Goal: Task Accomplishment & Management: Complete application form

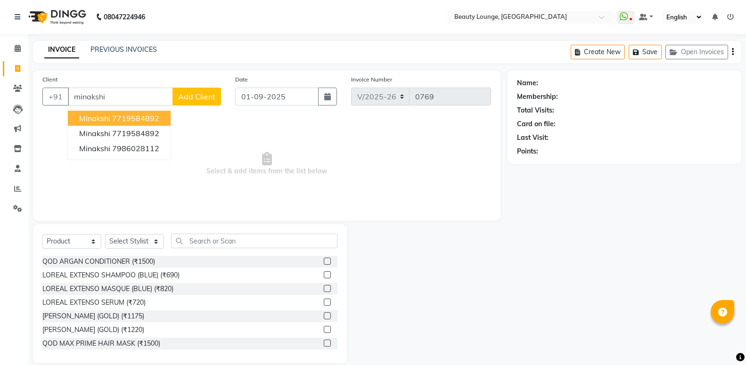
select select "649"
select select "product"
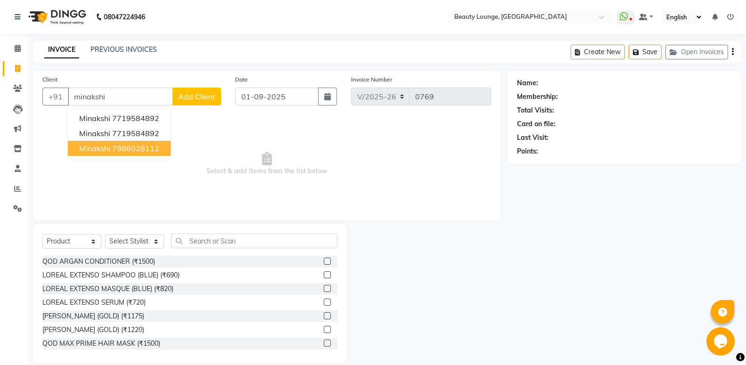
type input "minakshi"
click at [187, 98] on span "Add Client" at bounding box center [196, 96] width 37 height 9
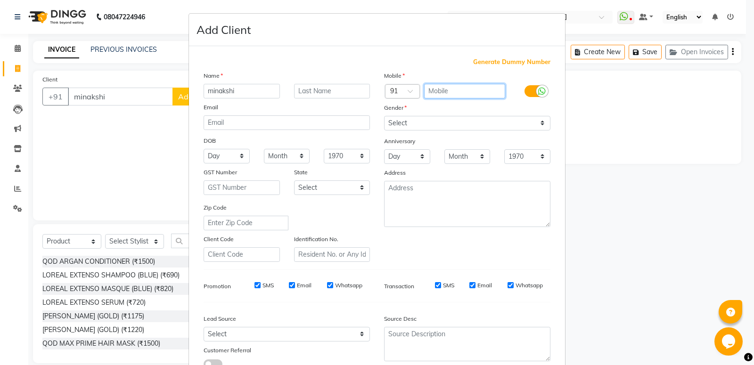
drag, startPoint x: 466, startPoint y: 86, endPoint x: 462, endPoint y: 84, distance: 4.9
click at [466, 87] on input "text" at bounding box center [465, 91] width 82 height 15
type input "9646501616"
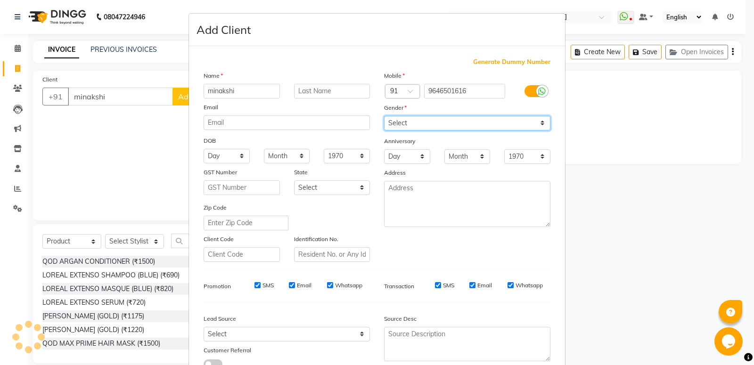
click at [460, 126] on select "Select [DEMOGRAPHIC_DATA] [DEMOGRAPHIC_DATA] Other Prefer Not To Say" at bounding box center [467, 123] width 166 height 15
select select "[DEMOGRAPHIC_DATA]"
click option "[DEMOGRAPHIC_DATA]" at bounding box center [0, 0] width 0 height 0
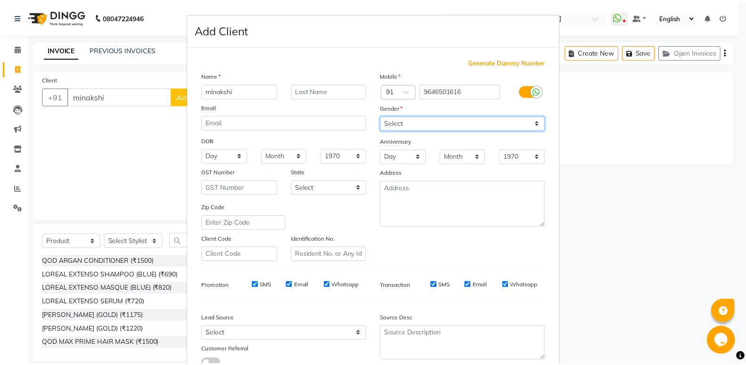
scroll to position [70, 0]
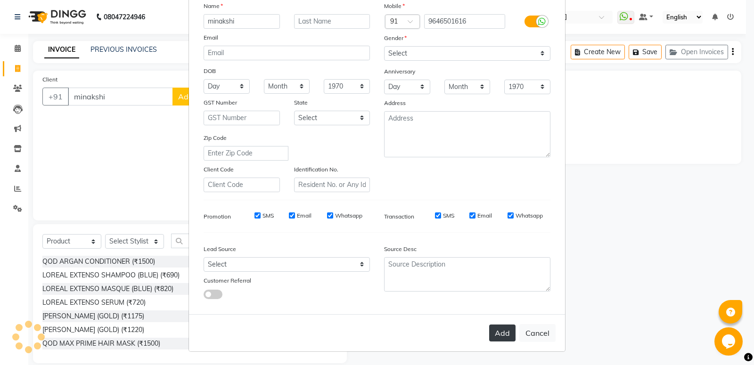
click at [485, 330] on div "Add Cancel" at bounding box center [377, 332] width 376 height 37
click at [496, 335] on button "Add" at bounding box center [502, 333] width 26 height 17
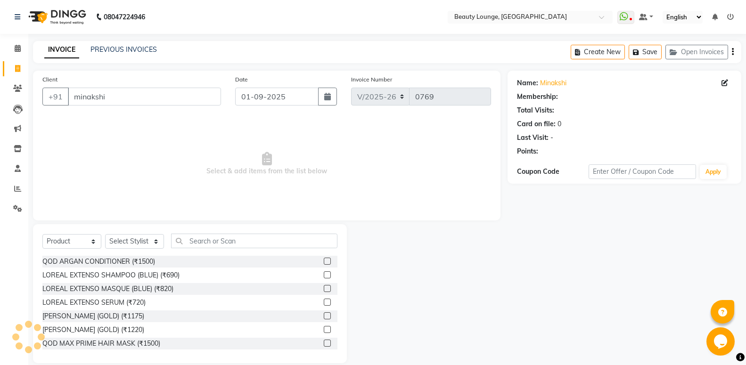
type input "9646501616"
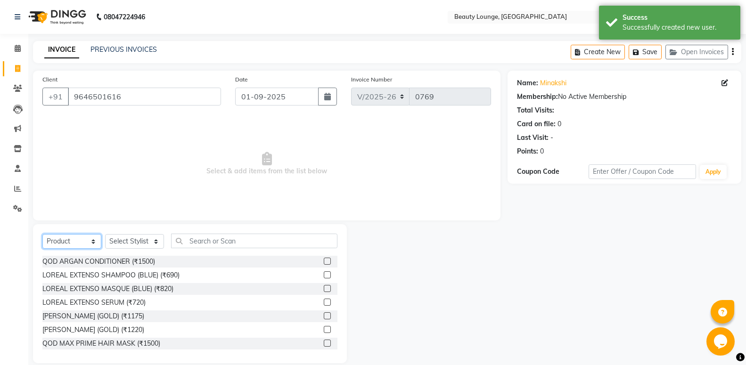
click at [74, 236] on select "Select Service Product Membership Package Voucher Prepaid Gift Card" at bounding box center [71, 241] width 59 height 15
select select "service"
click option "Service" at bounding box center [0, 0] width 0 height 0
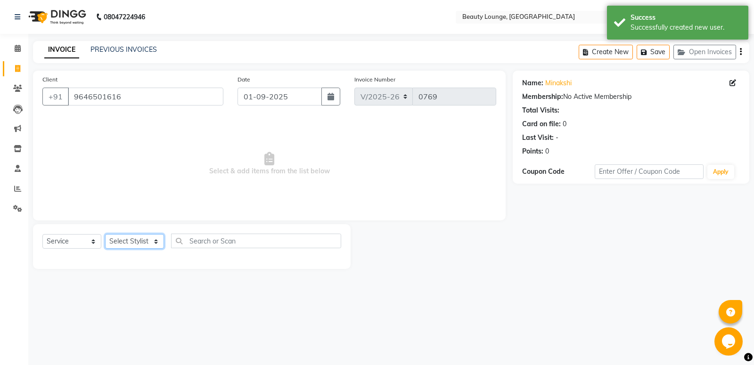
click at [138, 240] on select "Select Stylist [PERSON_NAME] [PERSON_NAME] golu jasmeen [PERSON_NAME] [PERSON_N…" at bounding box center [134, 241] width 59 height 15
select select "79659"
click option "[PERSON_NAME]" at bounding box center [0, 0] width 0 height 0
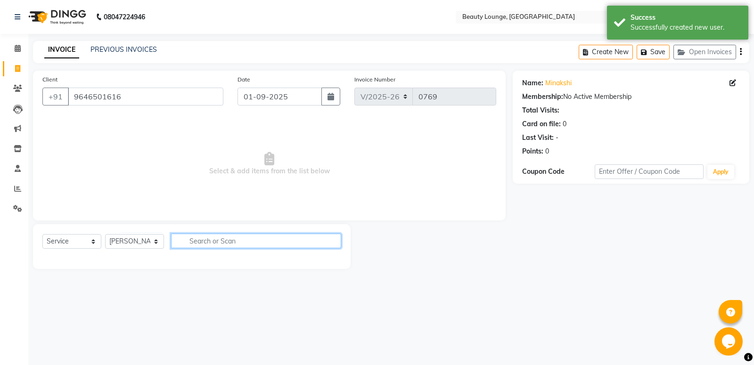
click at [242, 241] on input "text" at bounding box center [256, 241] width 170 height 15
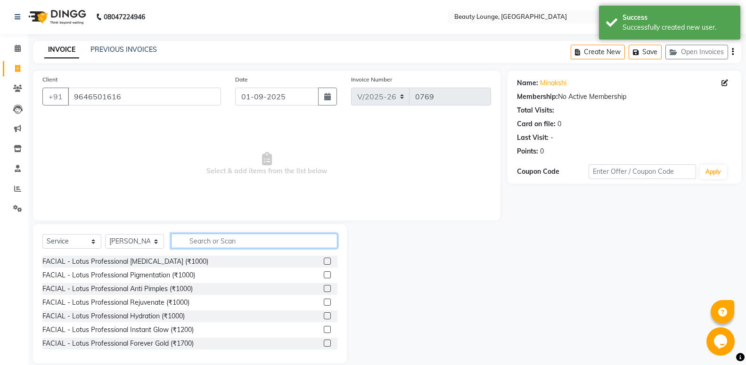
click at [242, 241] on input "text" at bounding box center [254, 241] width 166 height 15
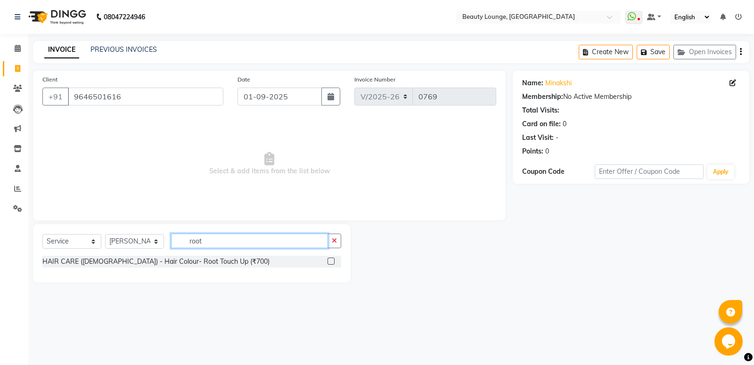
type input "root"
click at [332, 259] on label at bounding box center [331, 261] width 7 height 7
click at [332, 259] on input "checkbox" at bounding box center [331, 262] width 6 height 6
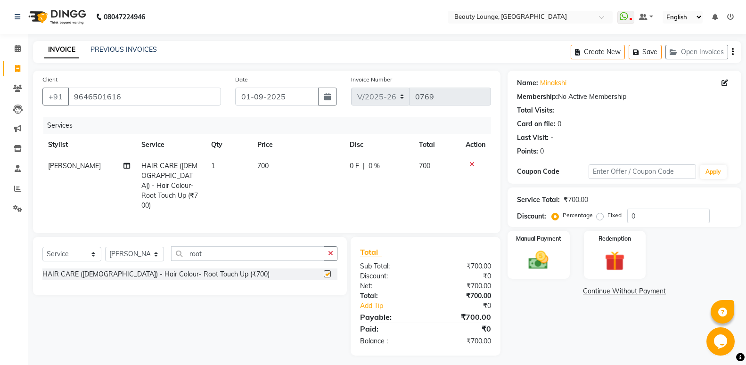
checkbox input "false"
click at [294, 174] on td "700" at bounding box center [298, 186] width 92 height 61
select select "79659"
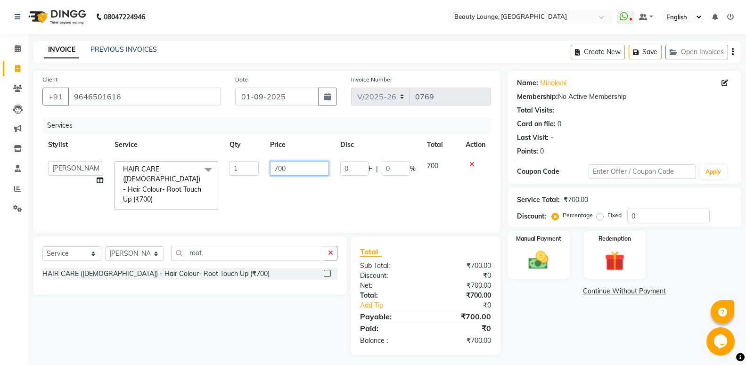
click at [279, 165] on input "700" at bounding box center [299, 168] width 59 height 15
type input "800"
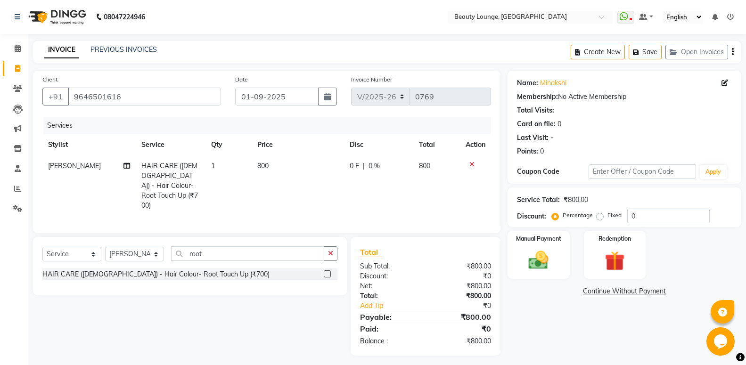
drag, startPoint x: 305, startPoint y: 191, endPoint x: 354, endPoint y: 240, distance: 69.0
click at [306, 191] on td "800" at bounding box center [298, 186] width 92 height 61
select select "79659"
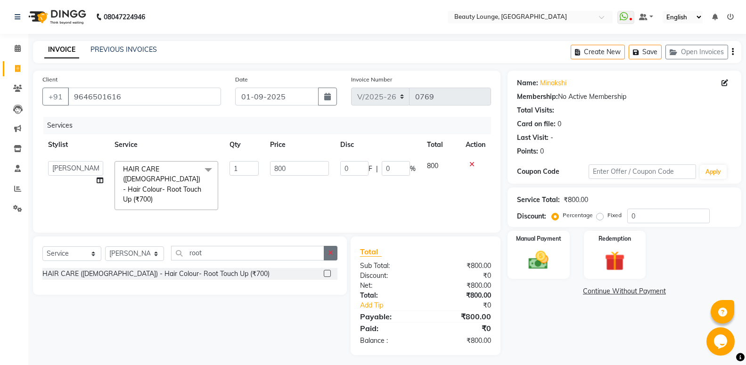
click at [334, 252] on button "button" at bounding box center [331, 253] width 14 height 15
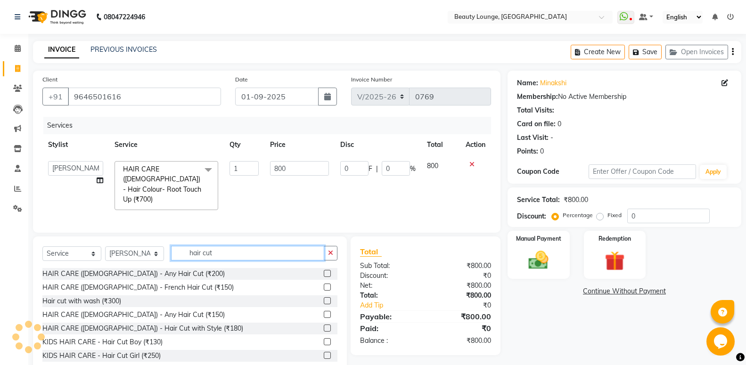
type input "hair cut"
click at [324, 270] on label at bounding box center [327, 273] width 7 height 7
click at [324, 271] on input "checkbox" at bounding box center [327, 274] width 6 height 6
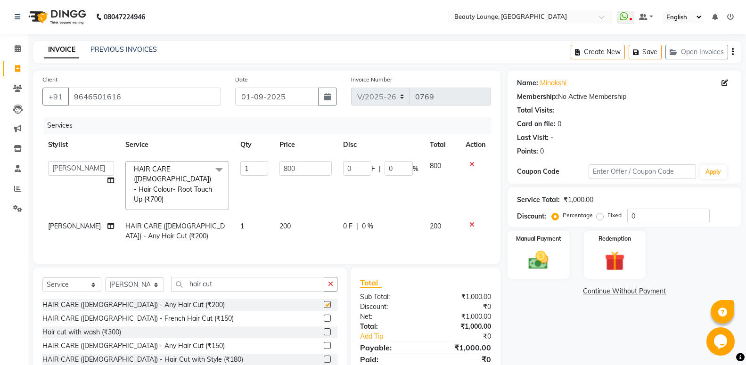
checkbox input "false"
click at [296, 216] on td "200" at bounding box center [306, 231] width 64 height 31
select select "79659"
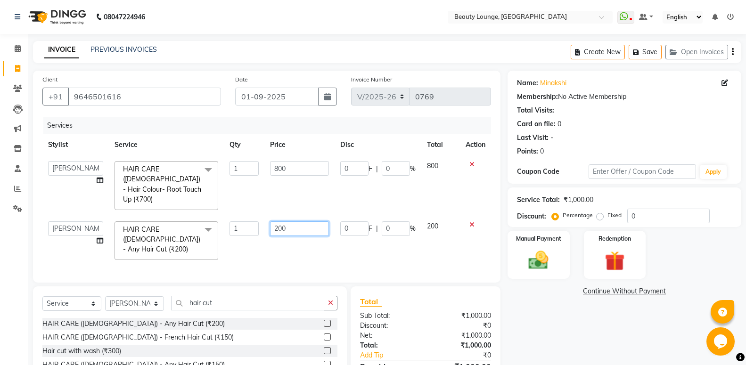
click at [277, 222] on input "200" at bounding box center [299, 229] width 59 height 15
type input "300"
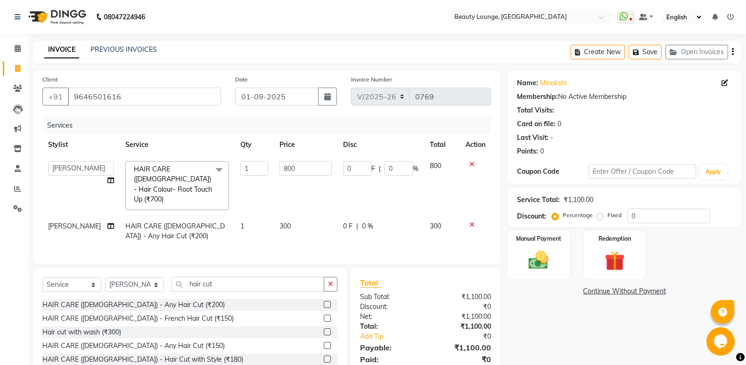
click at [325, 189] on td "800" at bounding box center [306, 186] width 64 height 60
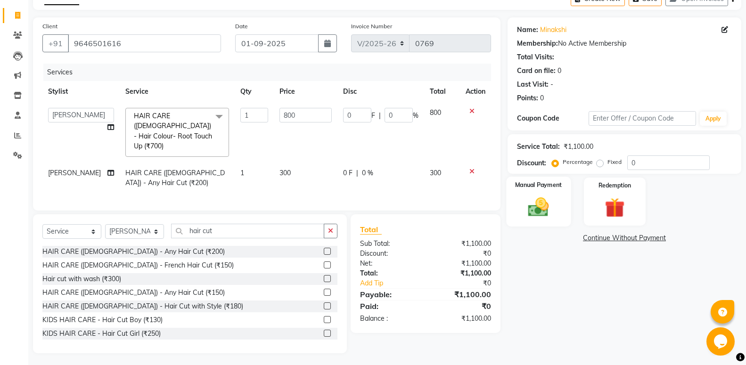
click at [549, 214] on img at bounding box center [538, 207] width 33 height 24
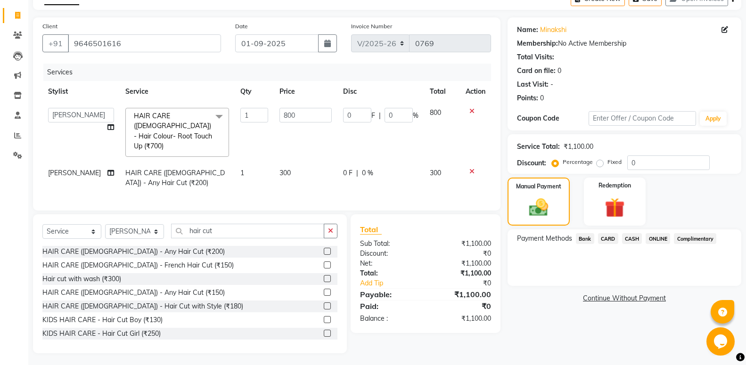
click at [651, 237] on span "ONLINE" at bounding box center [658, 238] width 25 height 11
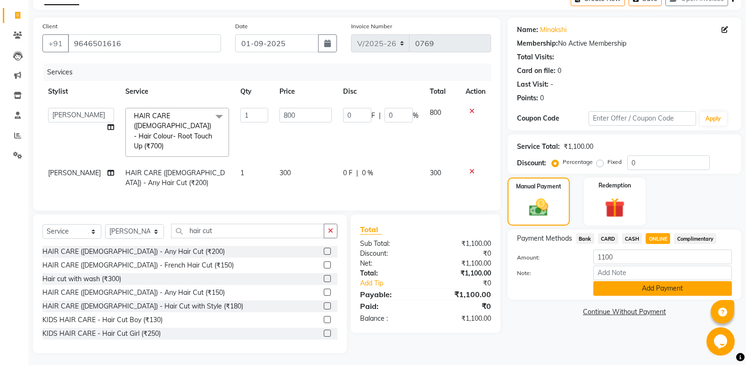
click at [661, 286] on button "Add Payment" at bounding box center [662, 288] width 139 height 15
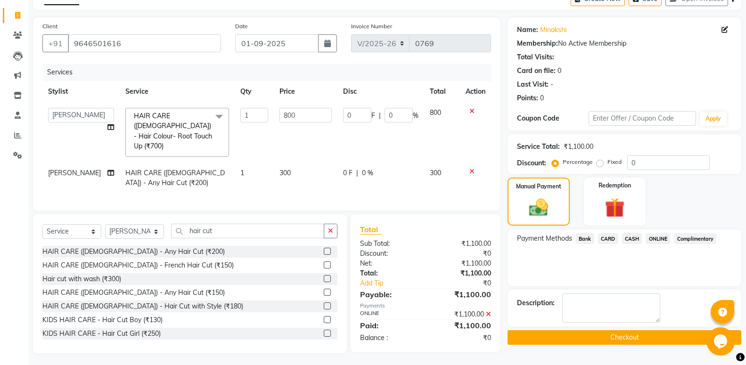
scroll to position [58, 0]
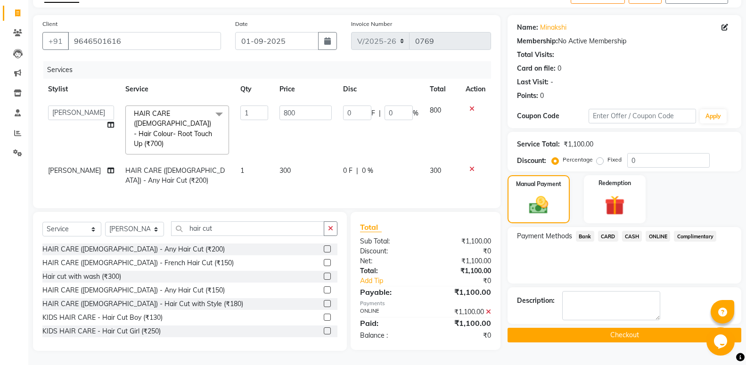
click at [644, 343] on button "Checkout" at bounding box center [625, 335] width 234 height 15
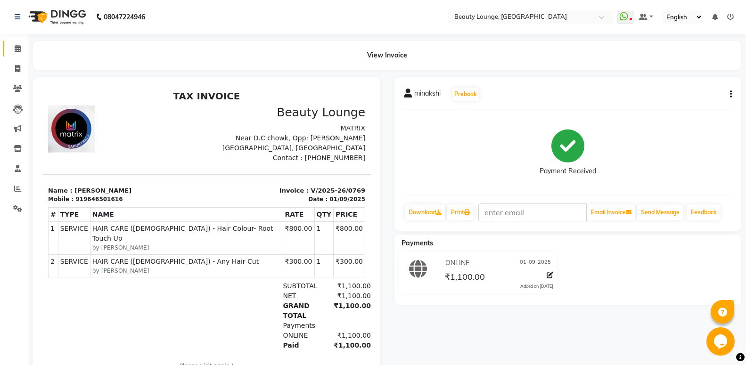
click at [20, 55] on link "Calendar" at bounding box center [14, 49] width 23 height 16
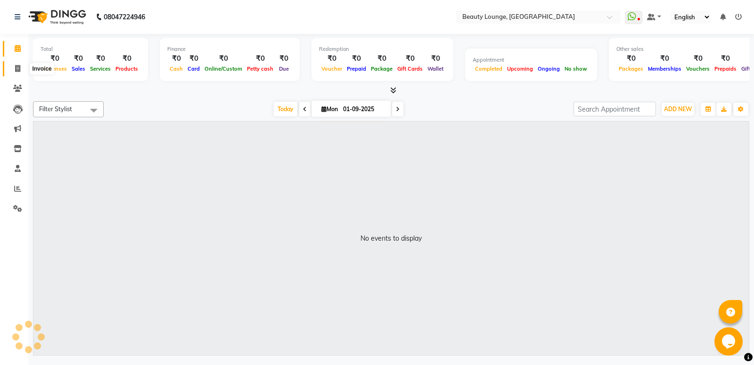
click at [17, 71] on icon at bounding box center [17, 68] width 5 height 7
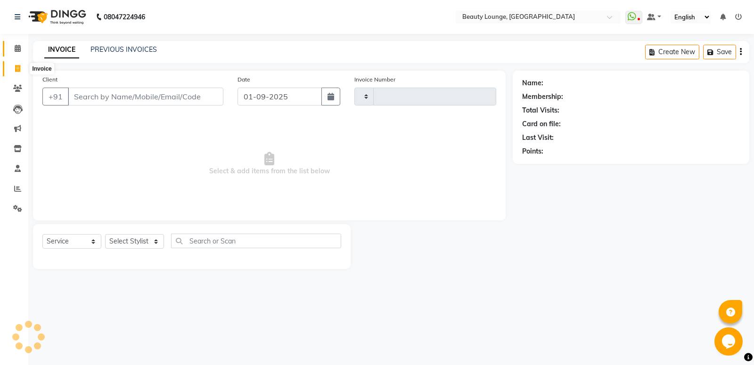
click at [19, 53] on span at bounding box center [17, 48] width 16 height 11
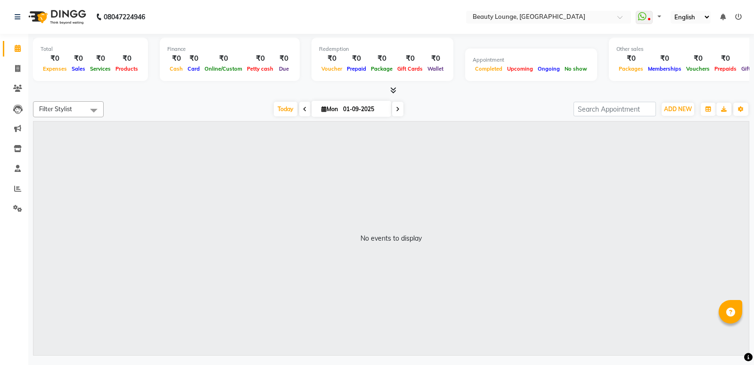
select select "en"
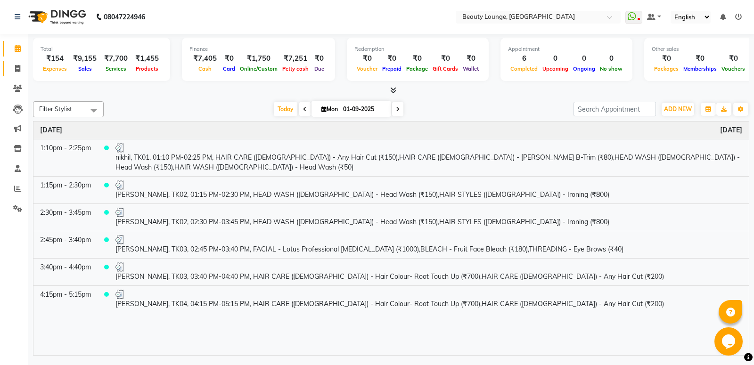
click at [16, 72] on icon at bounding box center [17, 68] width 5 height 7
select select "service"
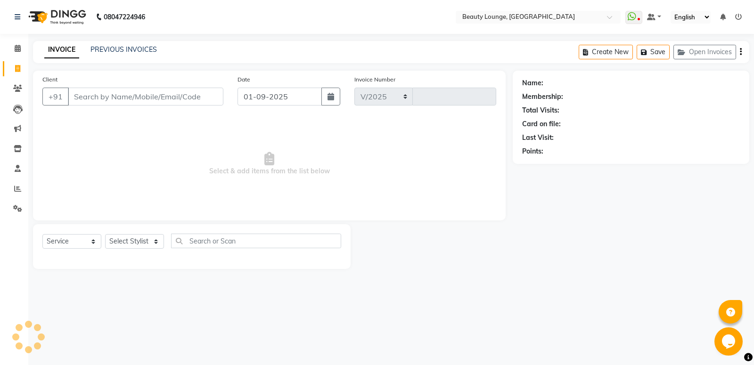
select select "649"
type input "0770"
click at [166, 95] on input "Client" at bounding box center [146, 97] width 156 height 18
select select "product"
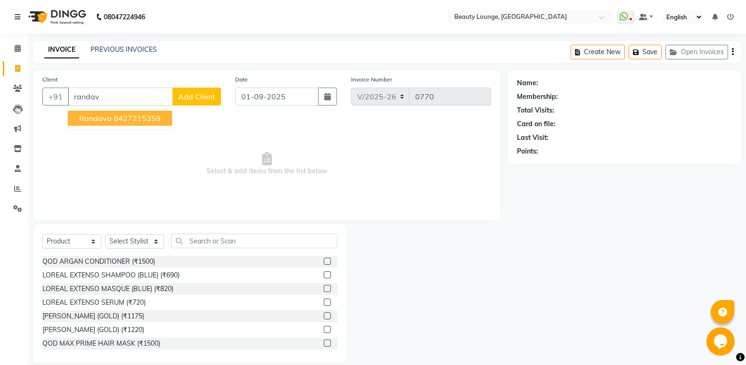
drag, startPoint x: 152, startPoint y: 118, endPoint x: 145, endPoint y: 144, distance: 27.0
click at [152, 121] on ngb-highlight "8427215359" at bounding box center [137, 118] width 47 height 9
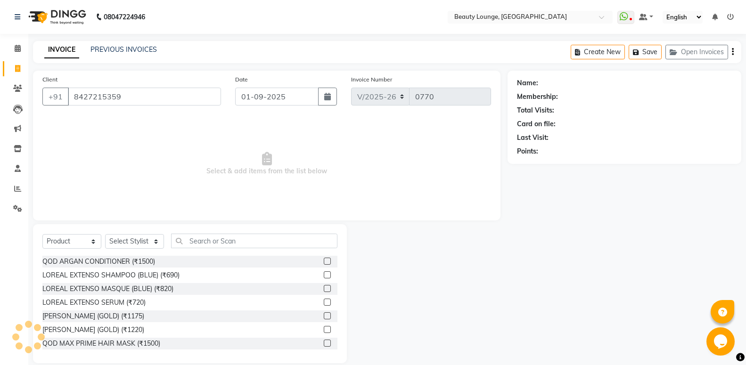
type input "8427215359"
click at [71, 241] on select "Select Service Product Membership Package Voucher Prepaid Gift Card" at bounding box center [71, 241] width 59 height 15
select select "service"
click option "Service" at bounding box center [0, 0] width 0 height 0
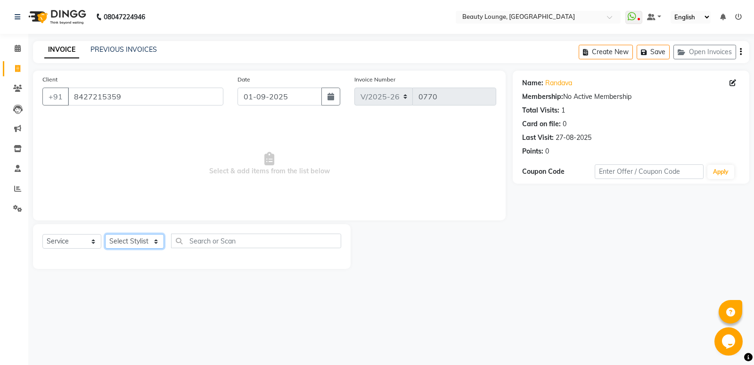
click at [136, 245] on select "Select Stylist [PERSON_NAME] [PERSON_NAME] golu jasmeen [PERSON_NAME] [PERSON_N…" at bounding box center [134, 241] width 59 height 15
select select "76785"
click option "pankaj" at bounding box center [0, 0] width 0 height 0
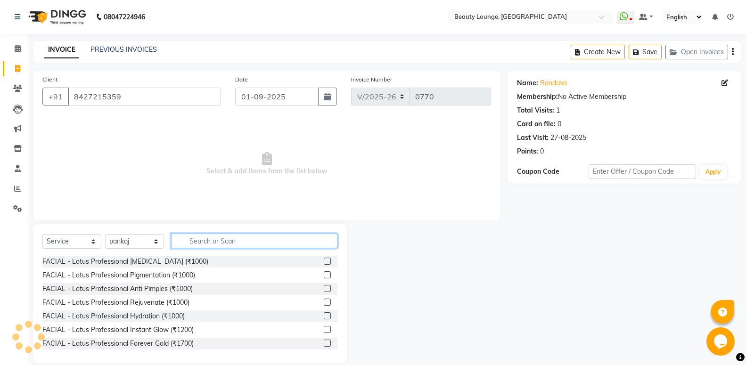
click at [214, 240] on input "text" at bounding box center [254, 241] width 166 height 15
click at [229, 240] on input "text" at bounding box center [254, 241] width 166 height 15
click at [254, 240] on input "text" at bounding box center [254, 241] width 166 height 15
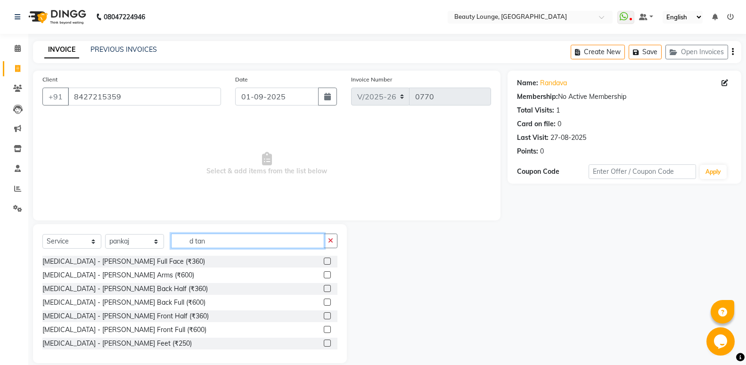
type input "d tan"
click at [324, 261] on label at bounding box center [327, 261] width 7 height 7
click at [324, 261] on input "checkbox" at bounding box center [327, 262] width 6 height 6
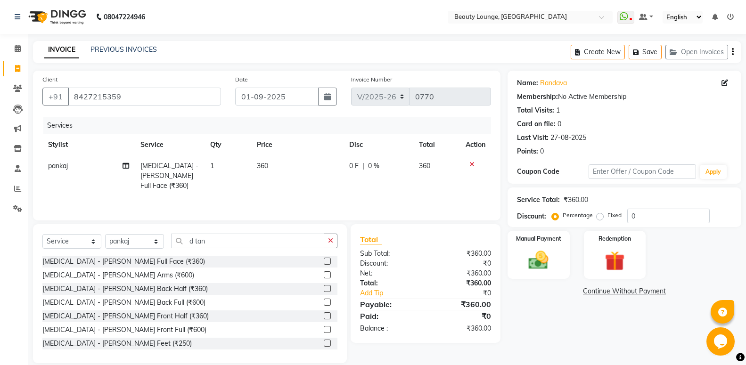
checkbox input "false"
click at [277, 175] on td "360" at bounding box center [297, 176] width 92 height 41
select select "76785"
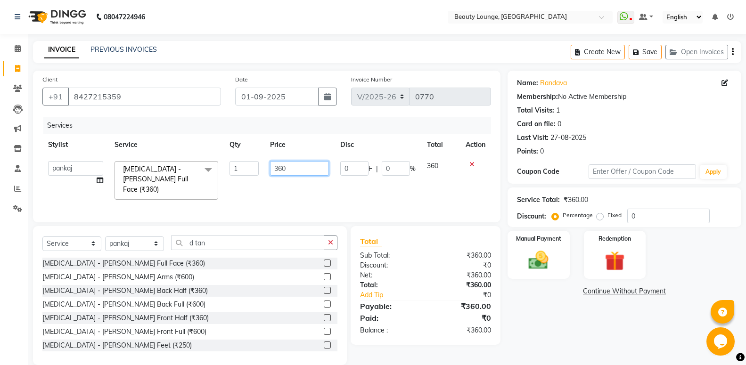
click at [294, 163] on input "360" at bounding box center [299, 168] width 59 height 15
type input "3"
type input "500"
click at [329, 189] on td "500" at bounding box center [299, 181] width 70 height 50
select select "76785"
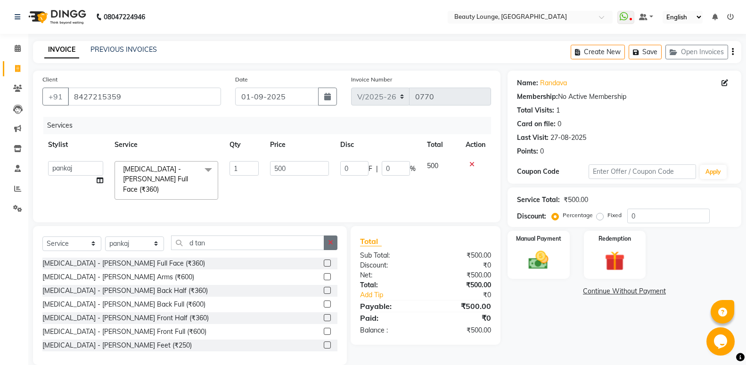
click at [334, 241] on button "button" at bounding box center [331, 243] width 14 height 15
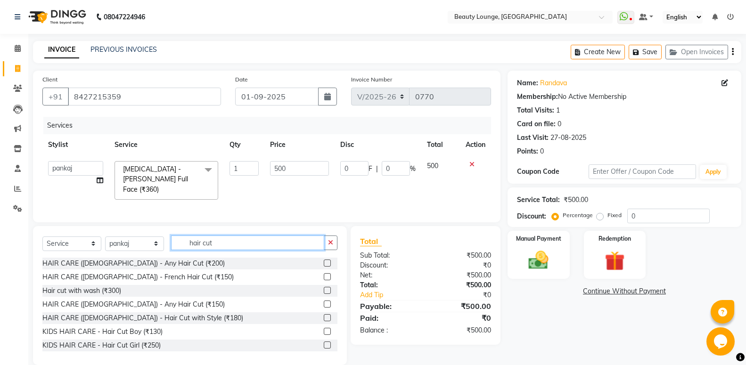
type input "hair cut"
click at [324, 303] on label at bounding box center [327, 304] width 7 height 7
click at [324, 303] on input "checkbox" at bounding box center [327, 305] width 6 height 6
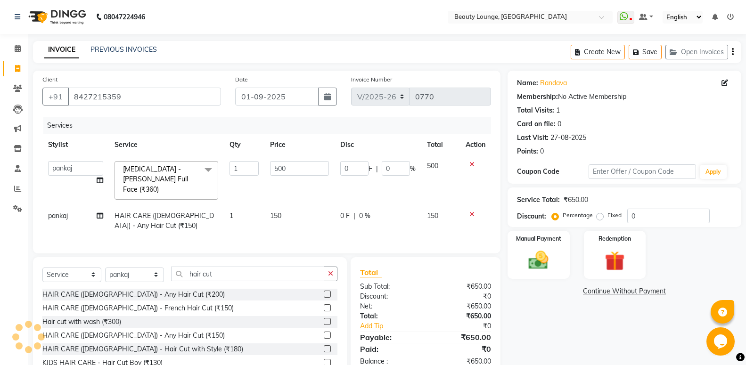
checkbox input "false"
click at [314, 209] on td "150" at bounding box center [299, 221] width 70 height 31
select select "76785"
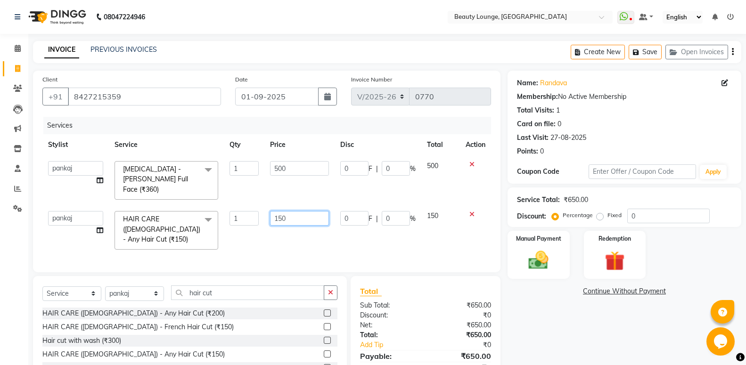
click at [307, 211] on input "150" at bounding box center [299, 218] width 59 height 15
type input "1"
type input "200"
click at [321, 233] on div "Services Stylist Service Qty Price Disc Total Action aashish aayush balwinder g…" at bounding box center [266, 190] width 449 height 146
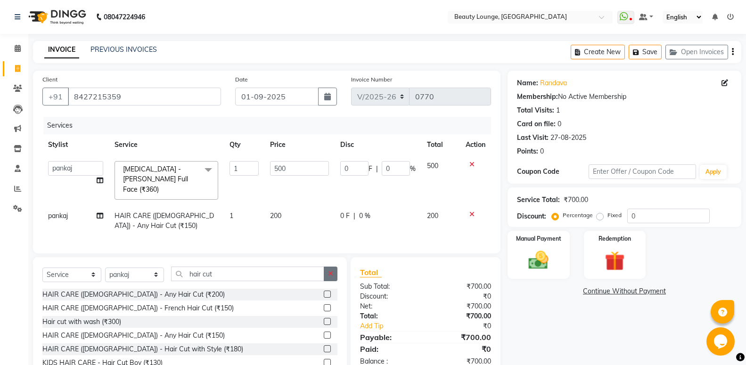
click at [331, 272] on icon "button" at bounding box center [330, 274] width 5 height 7
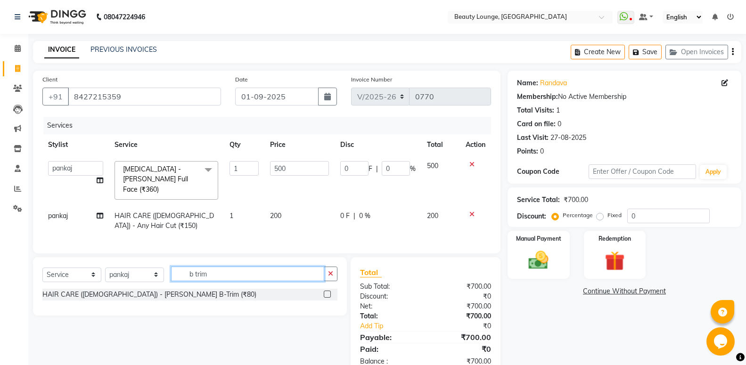
type input "b trim"
click at [326, 291] on label at bounding box center [327, 294] width 7 height 7
click at [326, 292] on input "checkbox" at bounding box center [327, 295] width 6 height 6
checkbox input "true"
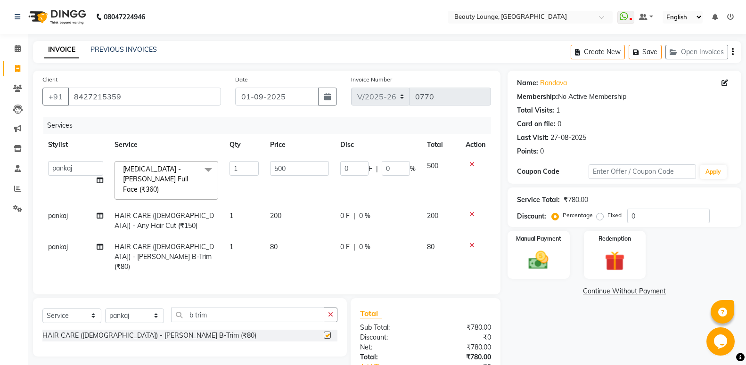
click at [305, 239] on td "80" at bounding box center [299, 257] width 70 height 41
select select "76785"
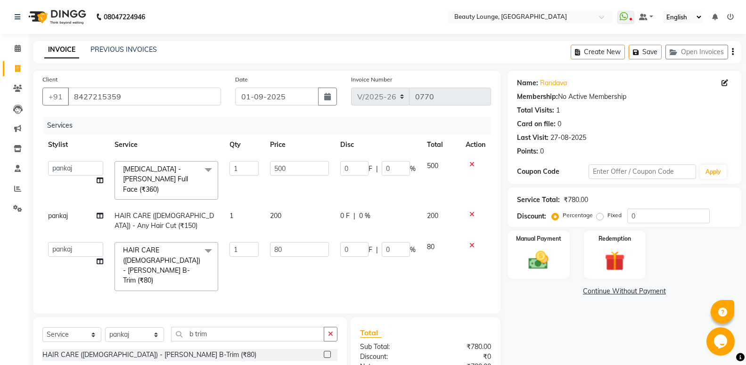
checkbox input "false"
click at [302, 242] on input "80" at bounding box center [299, 249] width 59 height 15
type input "8"
type input "150"
click at [320, 255] on td "150" at bounding box center [299, 267] width 70 height 60
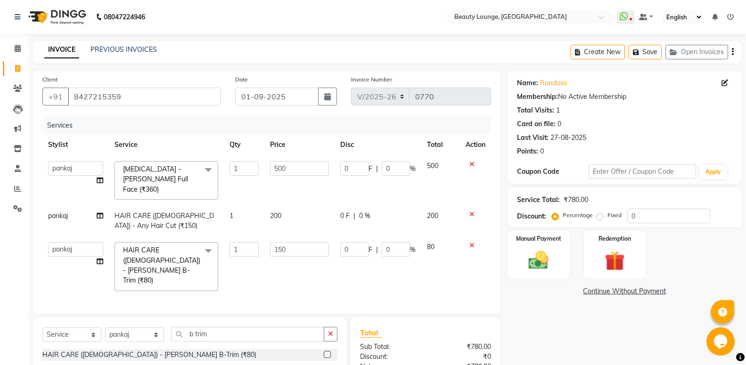
select select "76785"
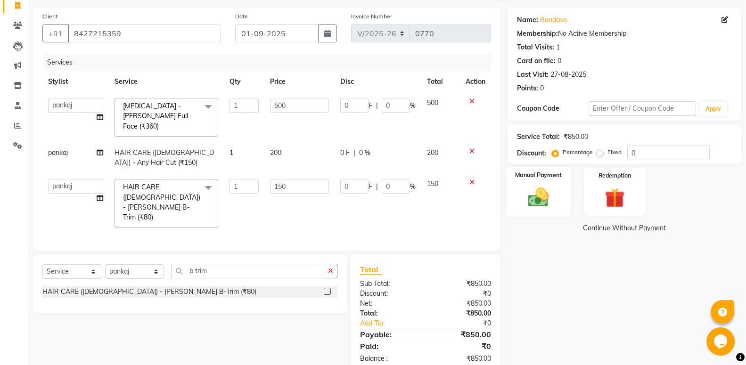
click at [548, 205] on img at bounding box center [538, 197] width 33 height 24
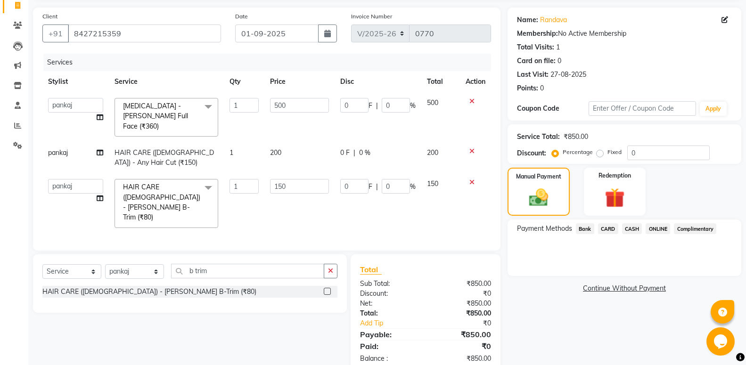
click at [632, 233] on span "CASH" at bounding box center [632, 228] width 20 height 11
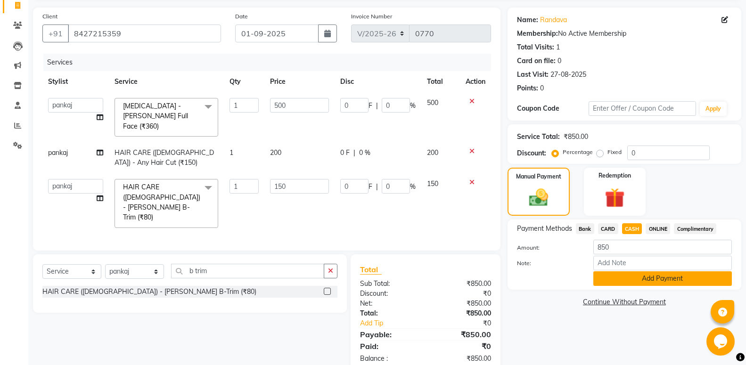
click at [651, 277] on button "Add Payment" at bounding box center [662, 279] width 139 height 15
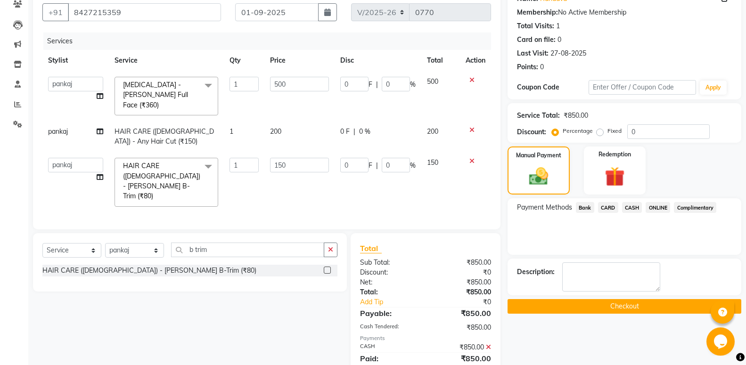
scroll to position [96, 0]
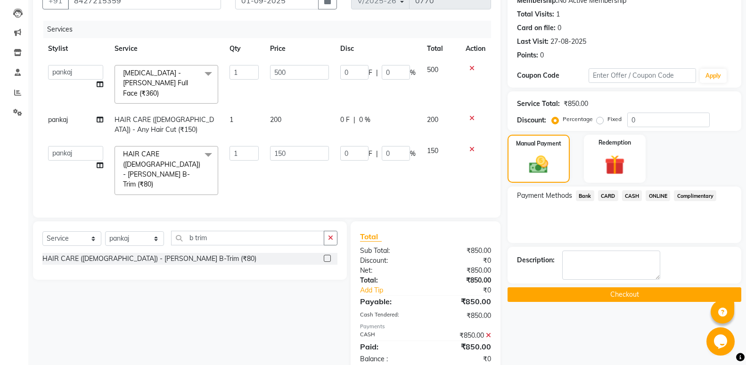
click at [652, 302] on button "Checkout" at bounding box center [625, 295] width 234 height 15
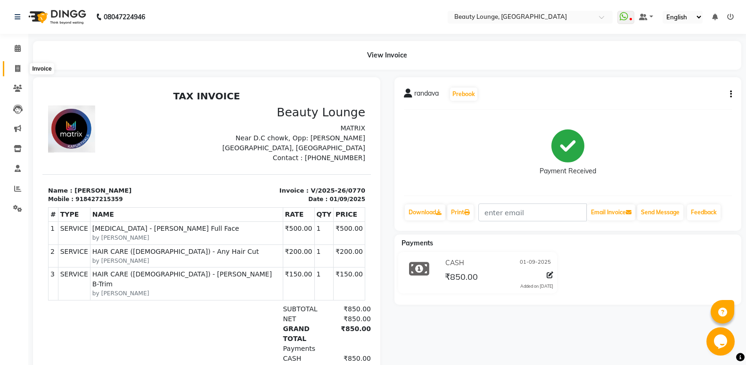
click at [20, 68] on icon at bounding box center [17, 68] width 5 height 7
select select "service"
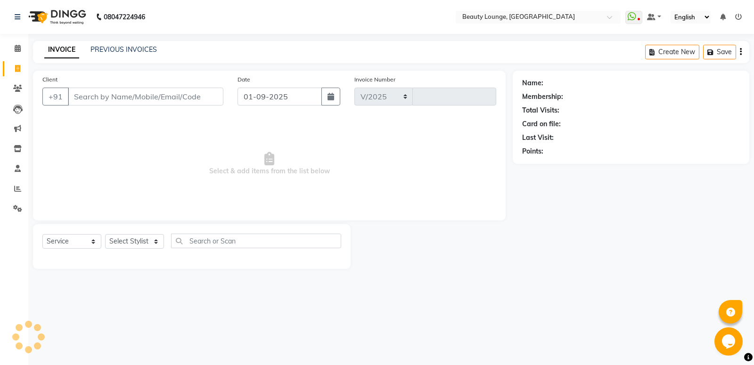
select select "649"
type input "0771"
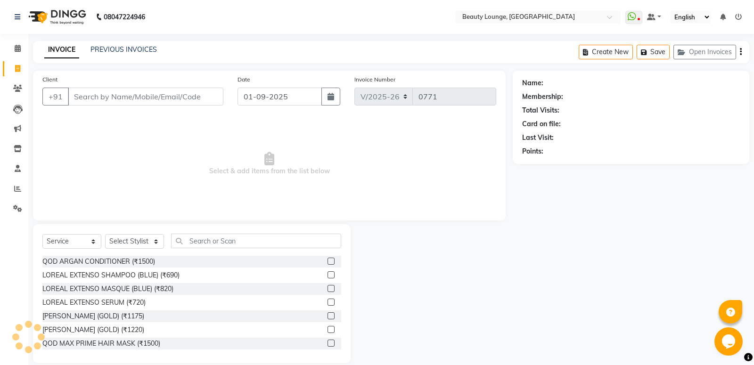
select select "product"
